Goal: Information Seeking & Learning: Learn about a topic

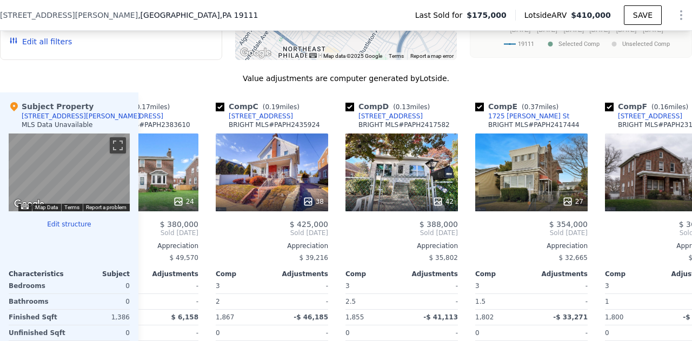
scroll to position [0, 280]
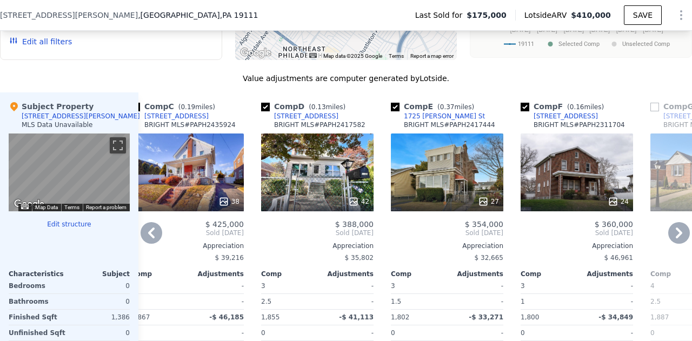
click at [264, 250] on div "Appreciation" at bounding box center [317, 246] width 112 height 9
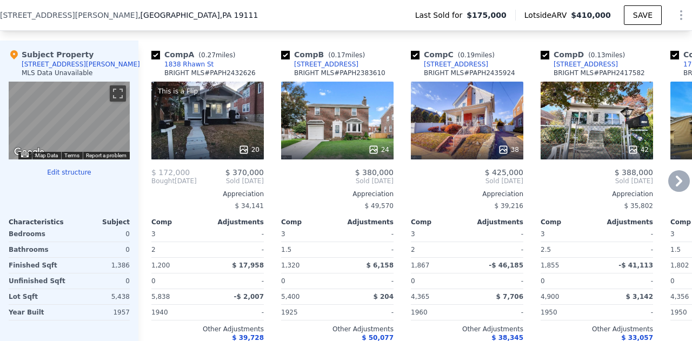
scroll to position [1053, 0]
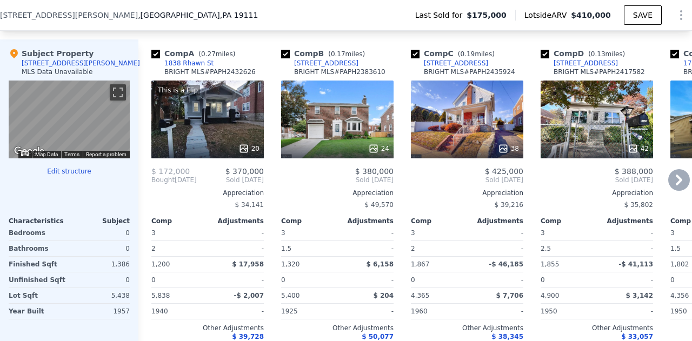
click at [202, 141] on div "This is a Flip 20" at bounding box center [207, 120] width 112 height 78
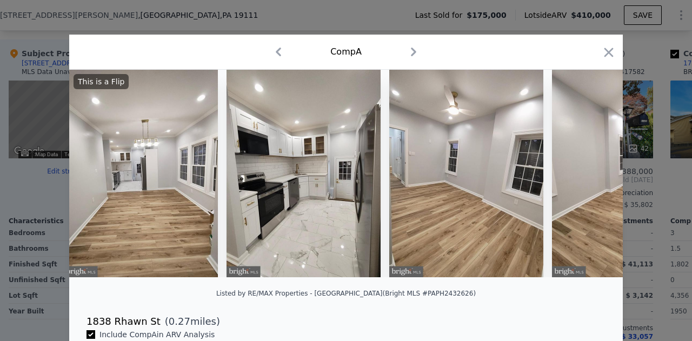
scroll to position [0, 498]
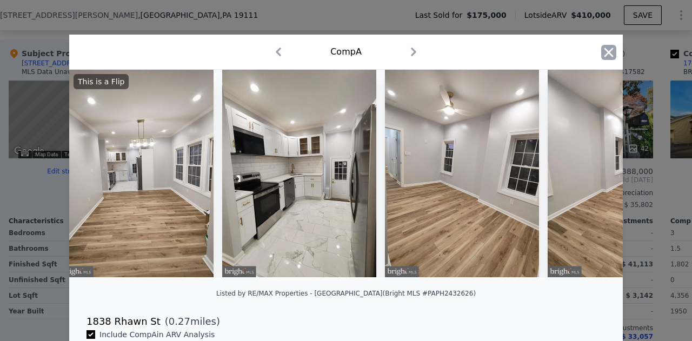
click at [601, 51] on icon "button" at bounding box center [608, 52] width 15 height 15
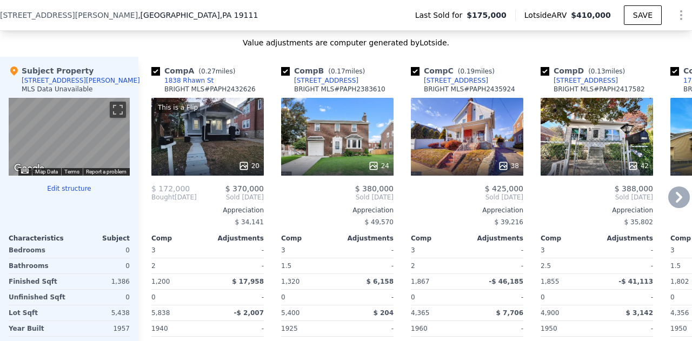
click at [354, 155] on div "24" at bounding box center [337, 137] width 112 height 78
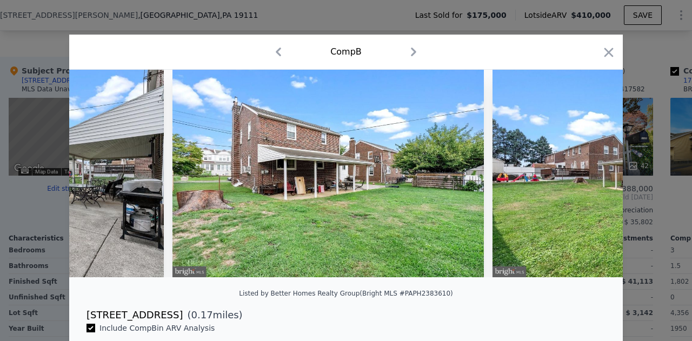
scroll to position [0, 7011]
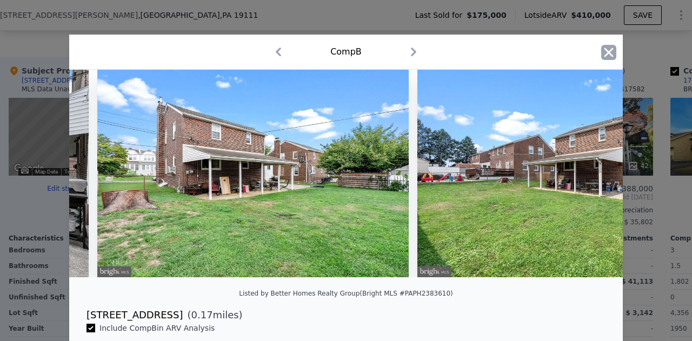
drag, startPoint x: 612, startPoint y: 62, endPoint x: 609, endPoint y: 57, distance: 5.8
click at [609, 57] on div at bounding box center [608, 54] width 15 height 19
click at [609, 57] on icon "button" at bounding box center [608, 52] width 15 height 15
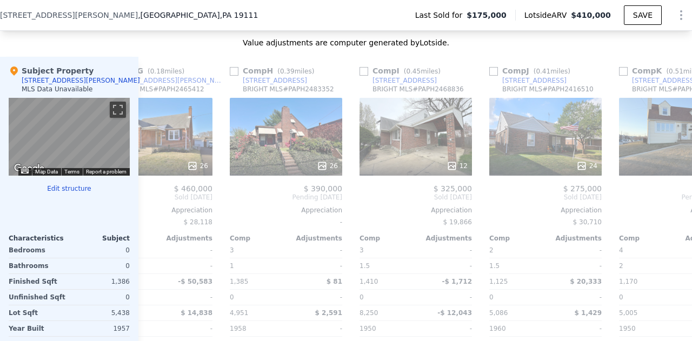
scroll to position [0, 829]
